Goal: Information Seeking & Learning: Learn about a topic

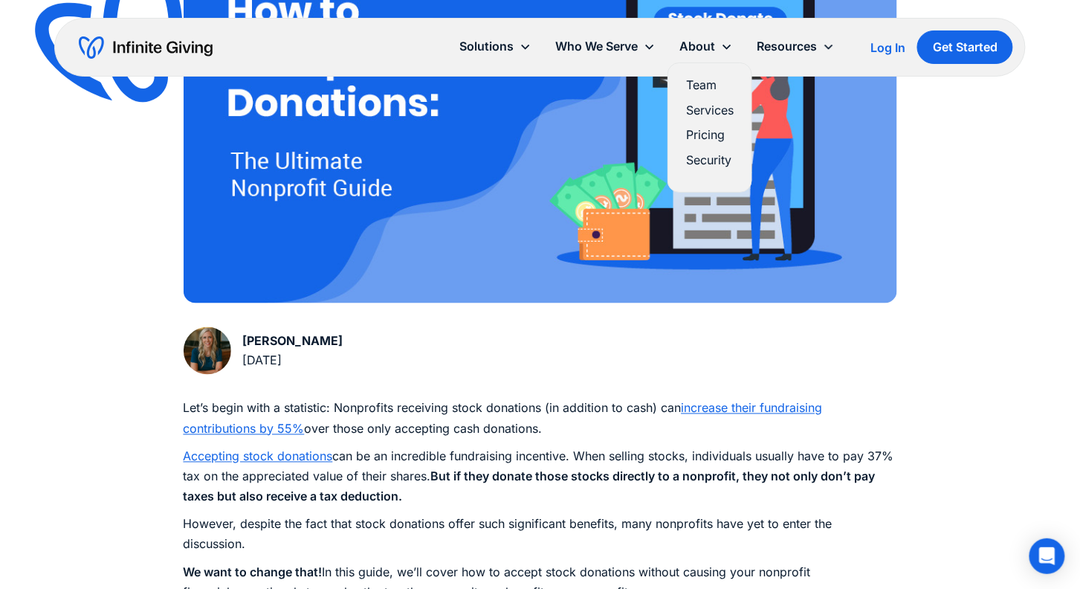
click at [699, 94] on link "Team" at bounding box center [710, 85] width 48 height 20
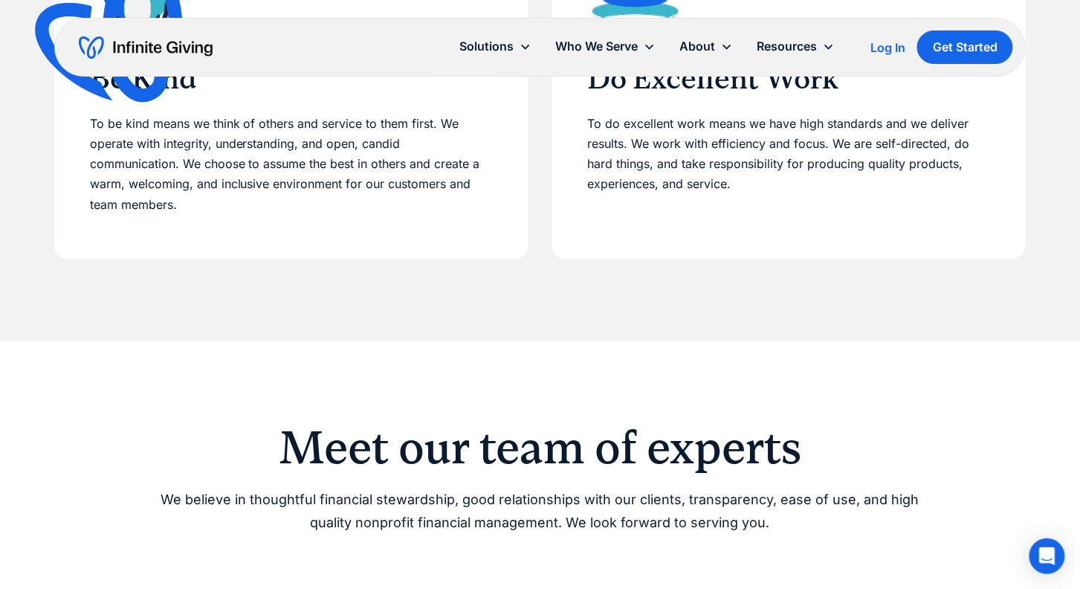
scroll to position [726, 0]
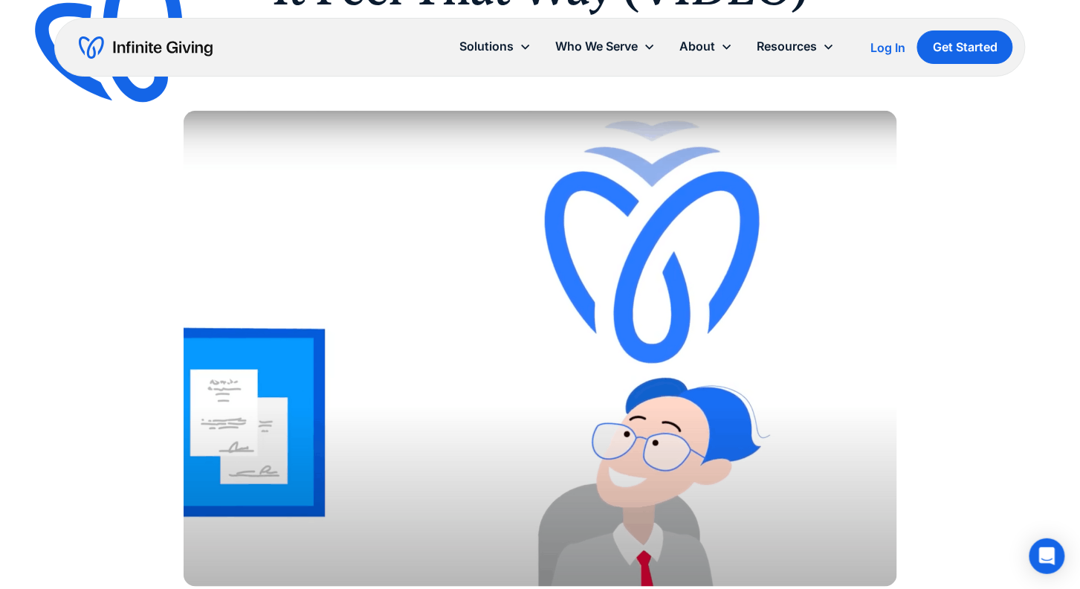
scroll to position [259, 0]
